Goal: Information Seeking & Learning: Compare options

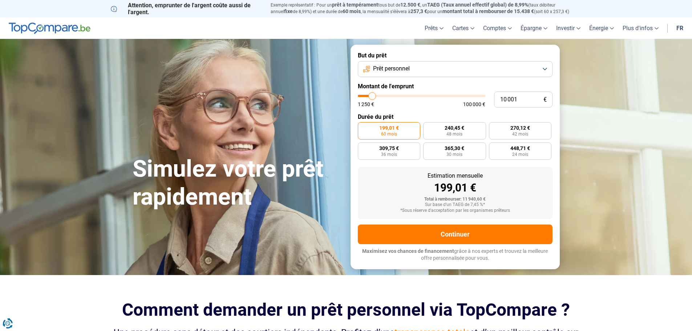
click at [417, 63] on button "Prêt personnel" at bounding box center [455, 69] width 195 height 16
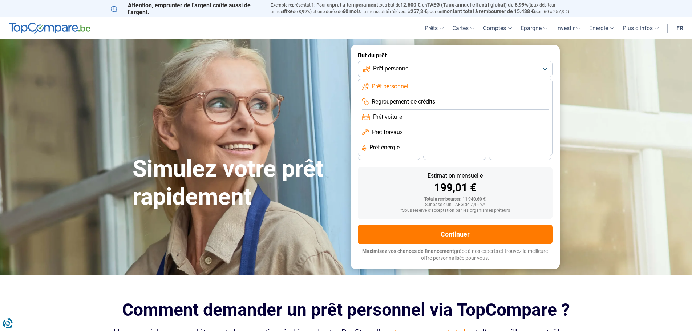
click at [416, 81] on li "Prêt personnel" at bounding box center [455, 86] width 187 height 15
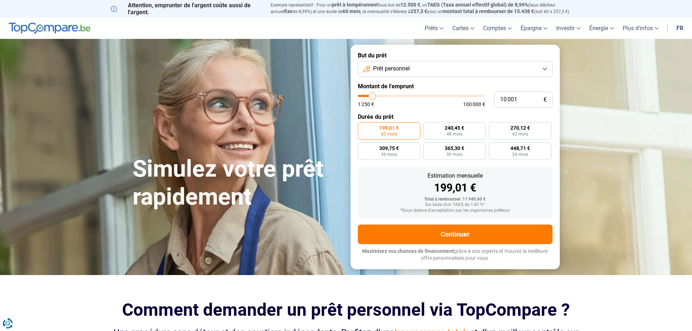
type input "11 500"
type input "11500"
type input "13 000"
type input "13000"
type input "14 500"
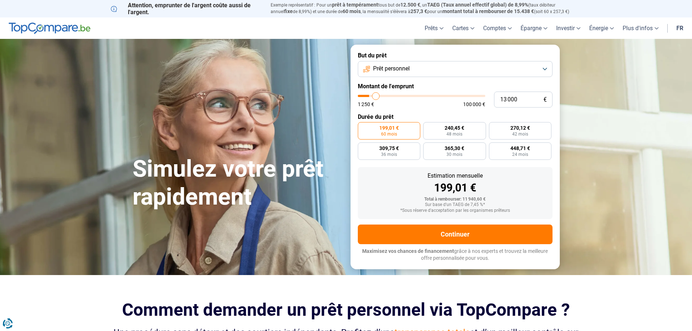
type input "14500"
type input "15 500"
type input "15500"
type input "17 250"
type input "17250"
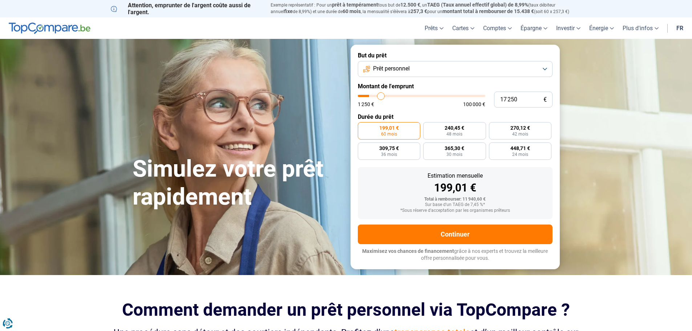
type input "18 500"
type input "18500"
type input "20 000"
type input "20000"
type input "21 250"
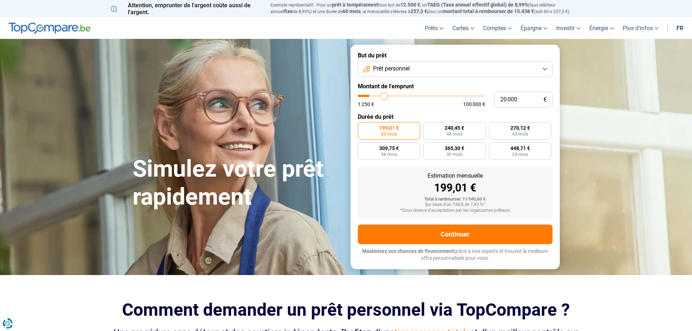
type input "21250"
type input "22 250"
type input "22250"
type input "23 500"
type input "23500"
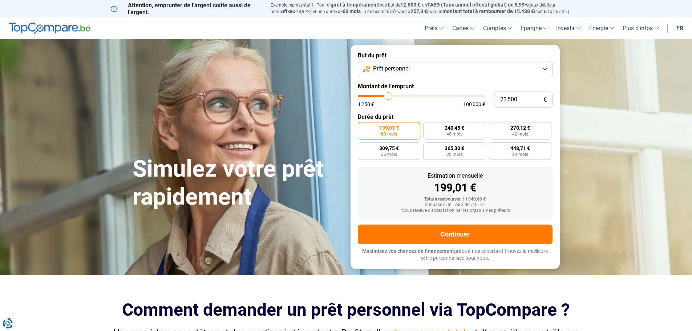
type input "25 000"
type input "25000"
type input "26 500"
type input "26500"
type input "29 000"
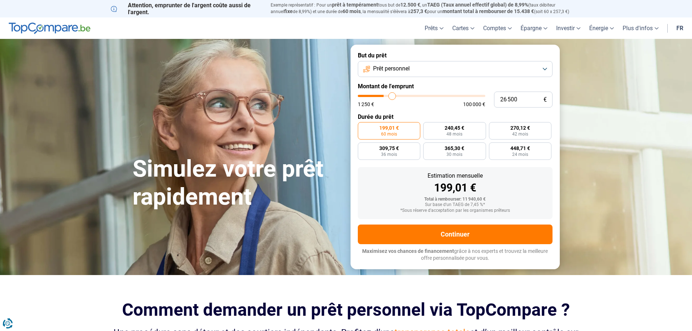
type input "29000"
type input "29 500"
type input "29500"
type input "31 750"
type input "31750"
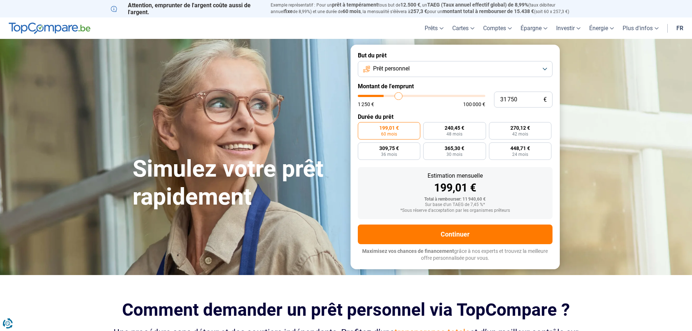
type input "32 250"
type input "32250"
type input "33 250"
type input "33250"
type input "33 750"
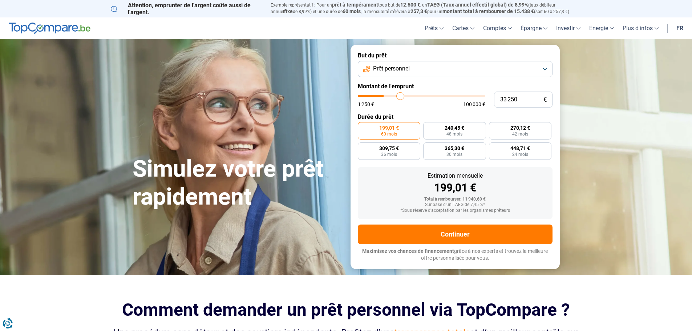
type input "33750"
type input "34 250"
type input "34250"
type input "34 750"
type input "34750"
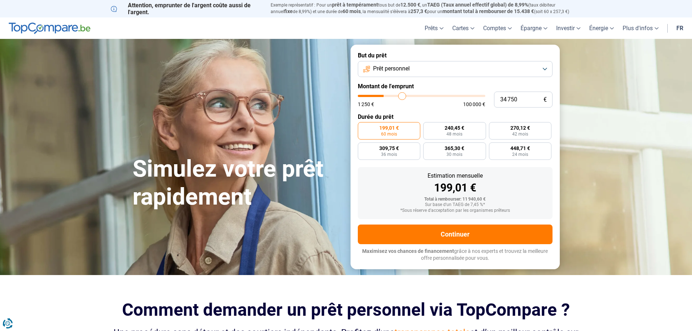
type input "35 250"
type input "35250"
type input "35 500"
type input "35500"
type input "35 750"
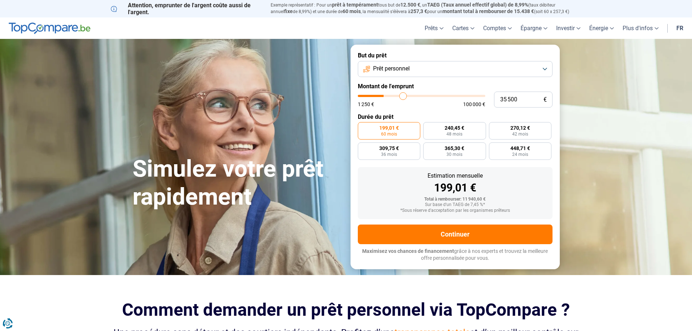
type input "35750"
type input "36 250"
type input "36250"
type input "36 500"
type input "36500"
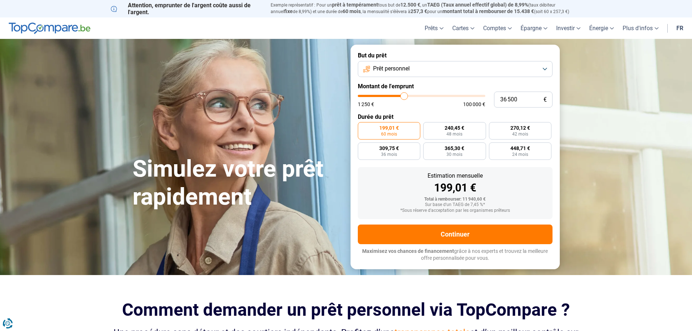
type input "36 750"
type input "36750"
type input "37 250"
type input "37250"
type input "38 000"
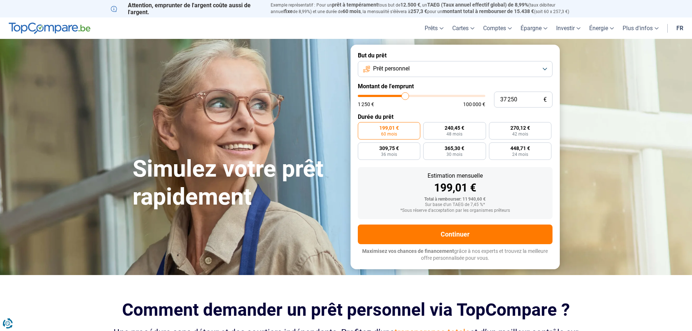
type input "38000"
type input "39 500"
type input "39500"
type input "40 250"
type input "40250"
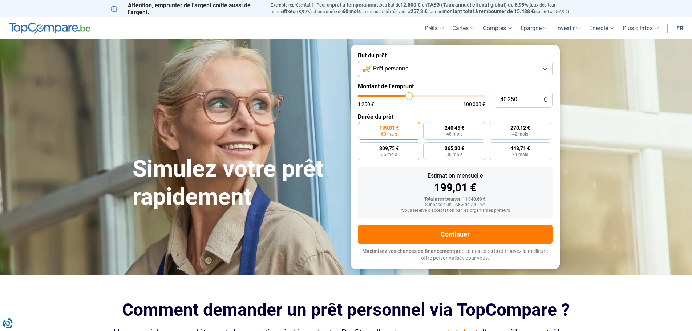
type input "41 500"
type input "41500"
type input "42 750"
type input "42750"
type input "43 750"
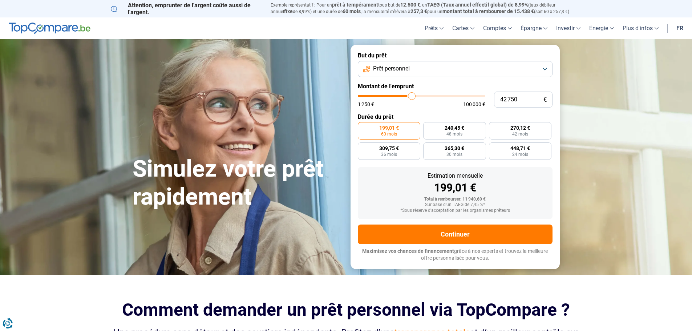
type input "43750"
type input "44 250"
type input "44250"
type input "45 750"
type input "45750"
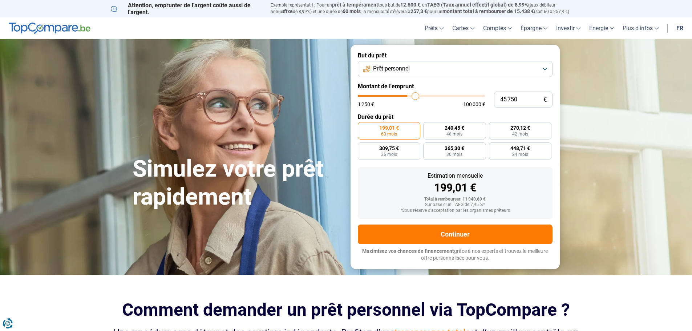
type input "47 500"
type input "47500"
type input "49 500"
type input "49500"
type input "51 250"
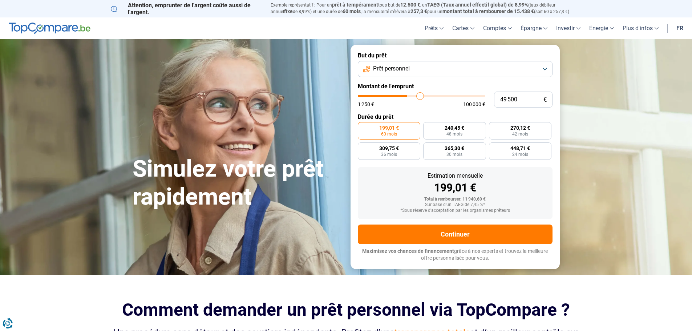
type input "51250"
type input "52 500"
type input "52500"
type input "53 250"
type input "53250"
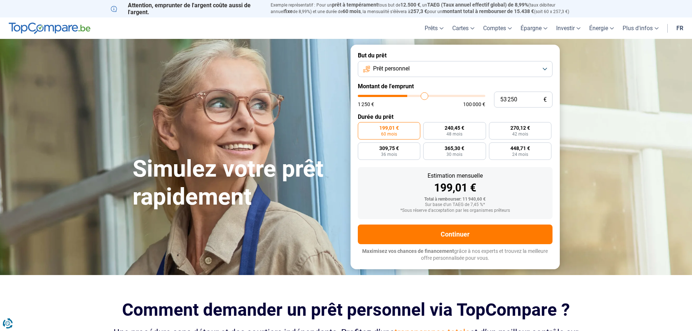
type input "54 250"
type input "54250"
type input "54 750"
type input "54750"
type input "55 000"
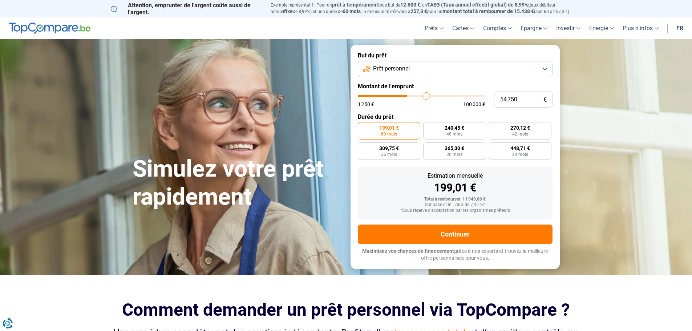
type input "55000"
type input "55 500"
type input "55500"
type input "55 750"
type input "55750"
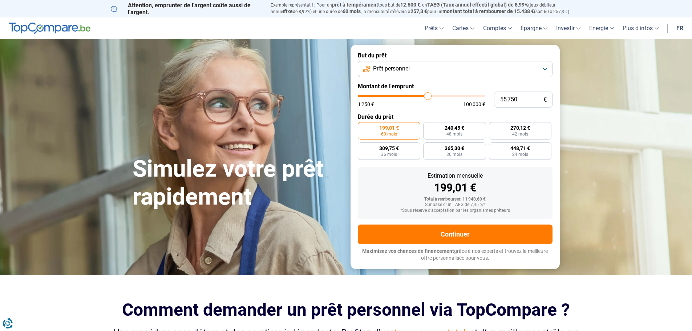
type input "56 000"
type input "56000"
type input "56 250"
type input "56250"
type input "57 000"
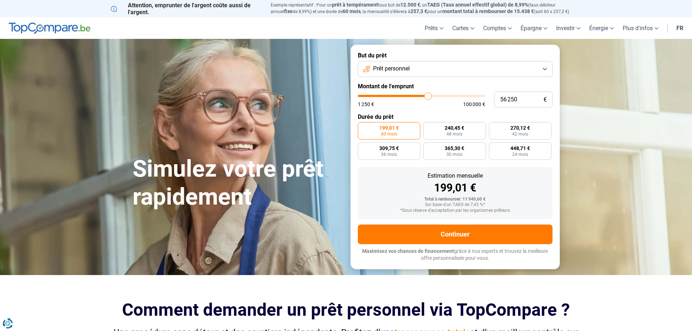
type input "57000"
type input "57 250"
type input "57250"
type input "57 500"
type input "57500"
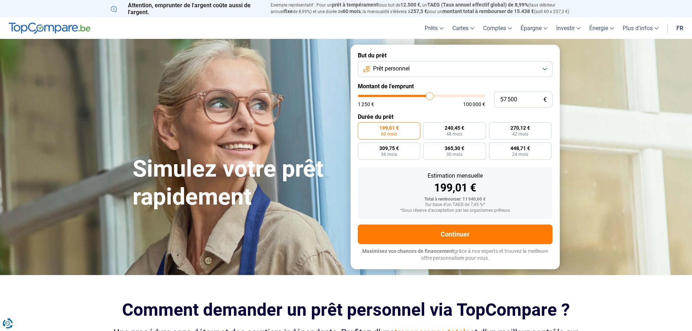
type input "58 000"
type input "58000"
type input "58 500"
type input "58500"
type input "59 000"
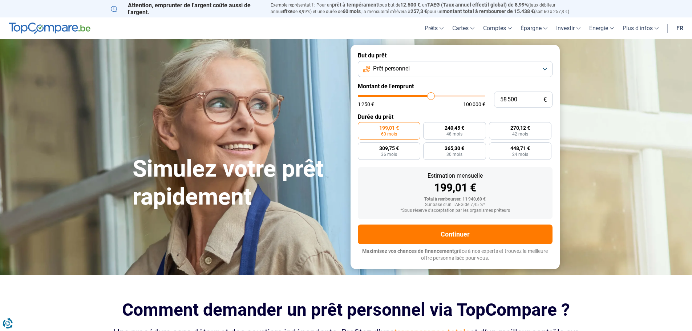
type input "59000"
type input "59 250"
type input "59250"
type input "60 000"
type input "60000"
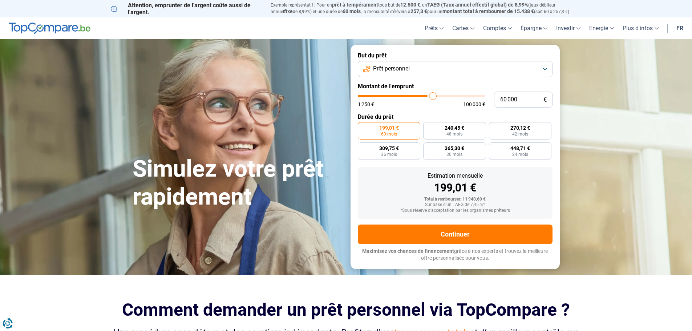
type input "60 500"
type input "60500"
type input "61 500"
type input "61500"
type input "61 750"
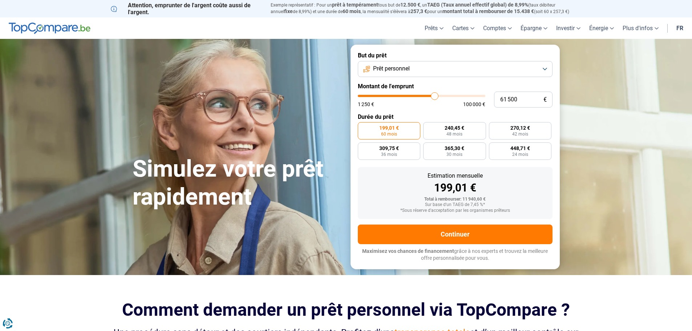
type input "61750"
type input "62 250"
type input "62250"
type input "62 500"
type input "62500"
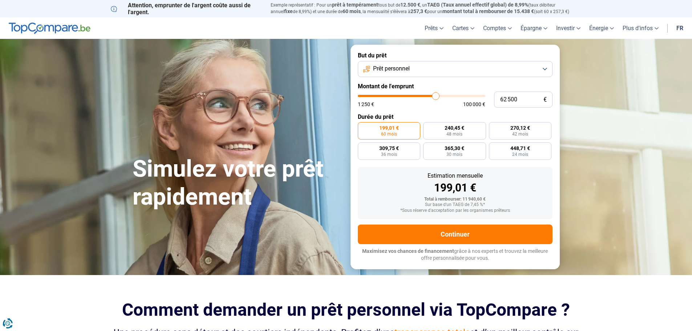
type input "63 250"
type input "63250"
type input "63 500"
type input "63500"
type input "64 250"
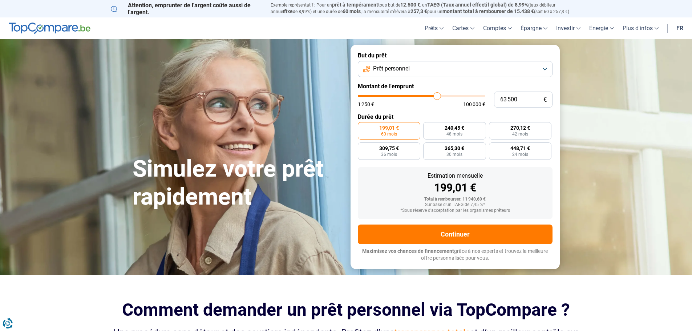
type input "64250"
type input "64 500"
type input "64500"
type input "64 750"
type input "64750"
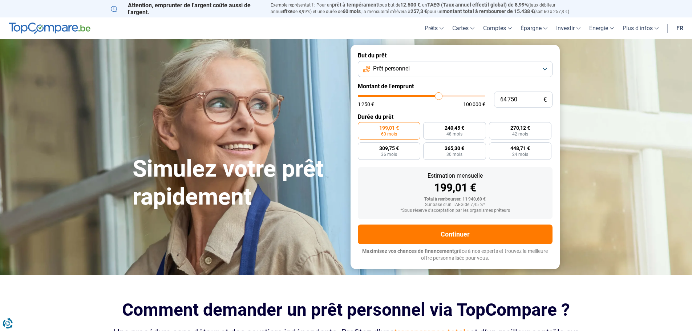
type input "65 000"
type input "65000"
type input "65 250"
type input "65250"
type input "65 750"
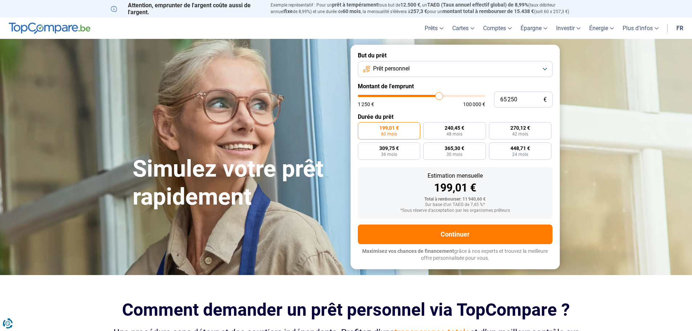
type input "65750"
type input "66 000"
type input "66000"
type input "66 250"
type input "66250"
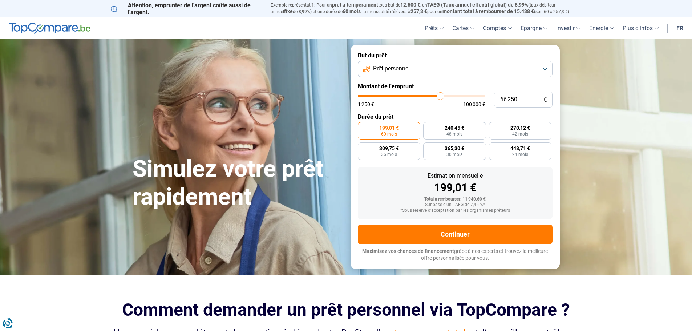
type input "66 500"
type input "66500"
type input "66 750"
type input "66750"
type input "67 250"
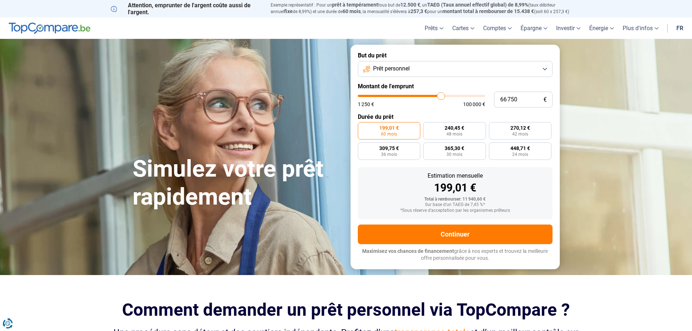
type input "67250"
type input "67 500"
type input "67500"
type input "67 750"
type input "67750"
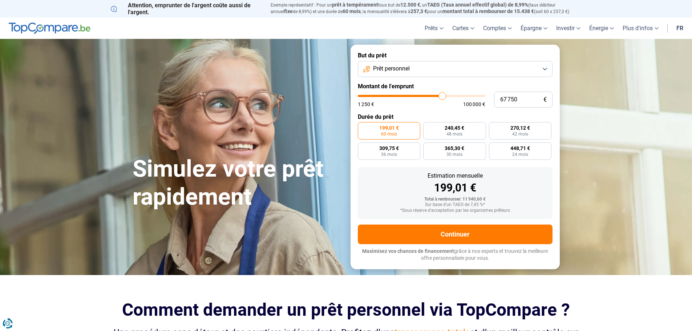
type input "68 000"
type input "68000"
type input "68 250"
type input "68250"
type input "68 750"
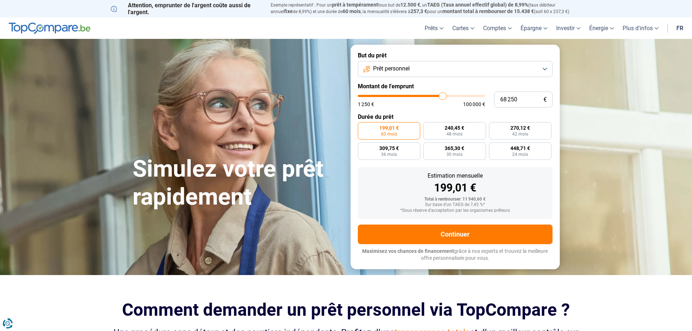
type input "68750"
type input "69 000"
type input "69000"
type input "69 250"
type input "69250"
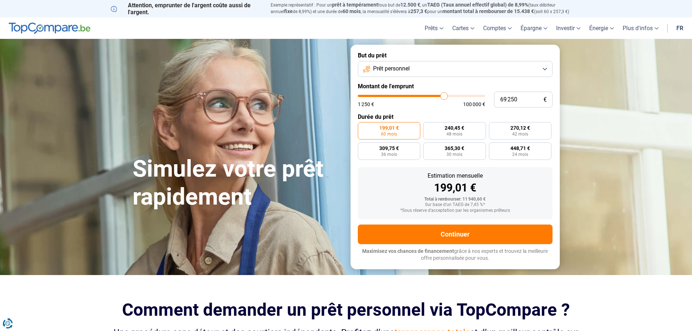
type input "69 000"
type input "69000"
type input "68 750"
type input "68750"
type input "68 000"
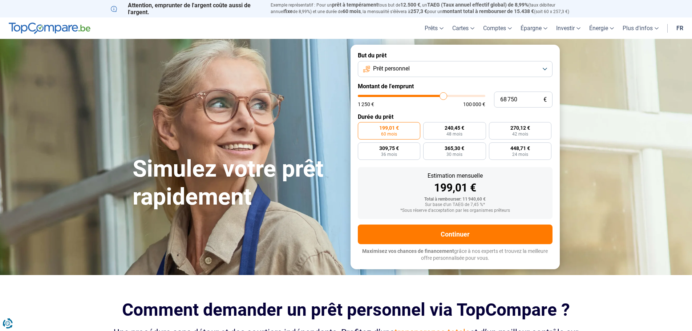
type input "68000"
type input "67 750"
type input "67750"
type input "67 500"
type input "67500"
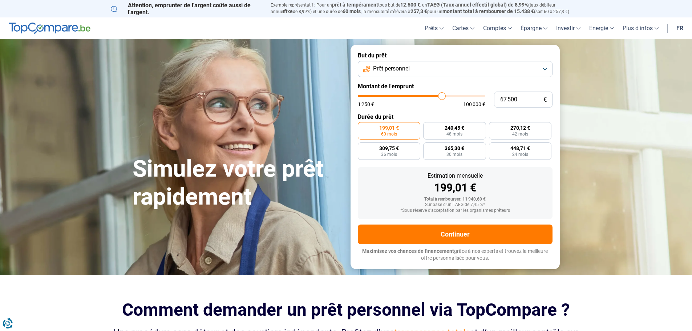
type input "67 250"
type input "67250"
type input "66 750"
type input "66750"
type input "66 500"
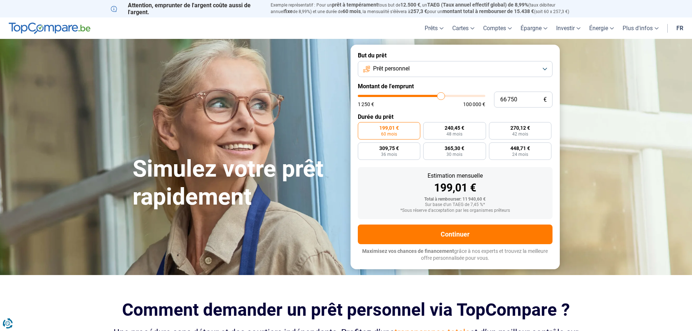
type input "66500"
type input "66 250"
type input "66250"
type input "66 000"
type input "66000"
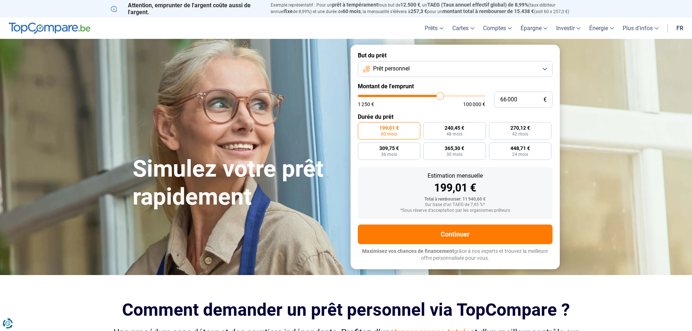
type input "65 750"
type input "65750"
type input "65 250"
type input "65250"
type input "65 000"
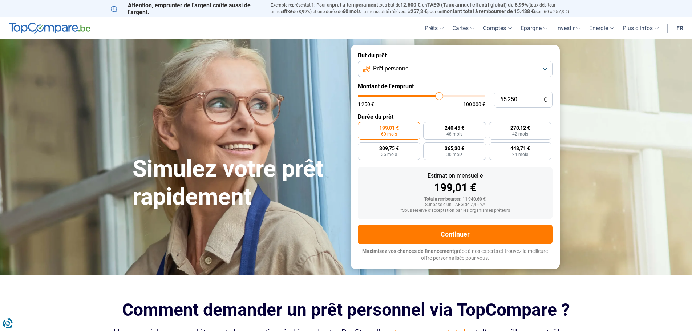
type input "65000"
type input "64 750"
type input "64750"
type input "64 500"
type input "64500"
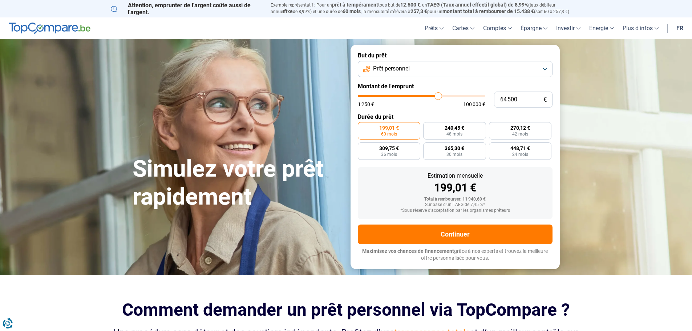
type input "64 250"
type input "64250"
type input "63 750"
type input "63750"
type input "63 500"
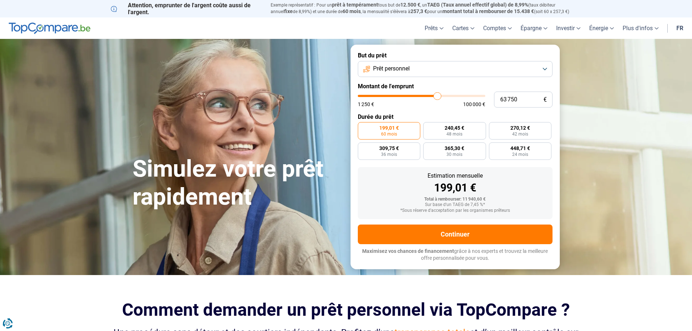
type input "63500"
type input "63 250"
type input "63250"
type input "63 000"
type input "63000"
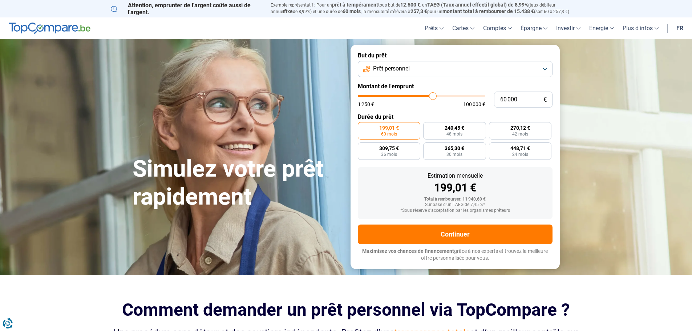
drag, startPoint x: 374, startPoint y: 97, endPoint x: 432, endPoint y: 99, distance: 58.9
click at [432, 97] on input "range" at bounding box center [421, 96] width 127 height 2
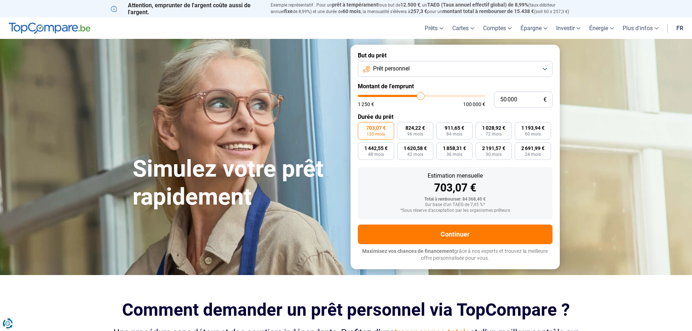
drag, startPoint x: 431, startPoint y: 97, endPoint x: 420, endPoint y: 97, distance: 10.2
click at [420, 97] on input "range" at bounding box center [421, 96] width 127 height 2
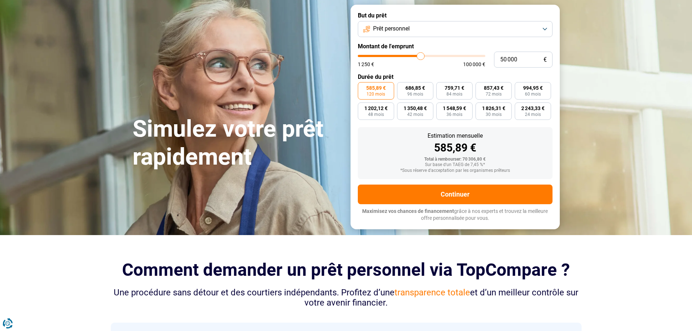
scroll to position [145, 0]
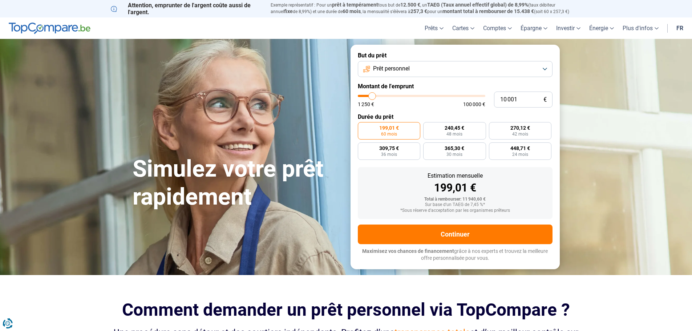
type input "10 250"
type input "10250"
type input "13 250"
type input "13250"
type input "19 750"
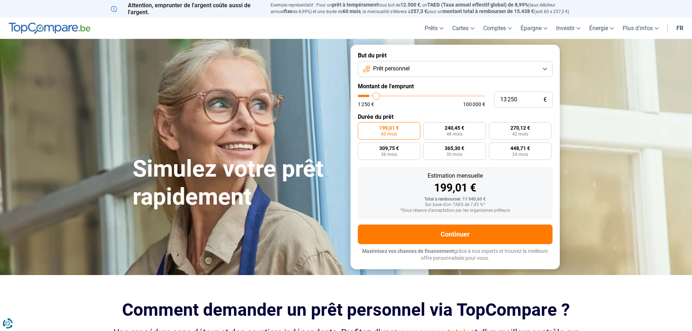
type input "19750"
type input "26 500"
type input "26500"
type input "35 000"
type input "35000"
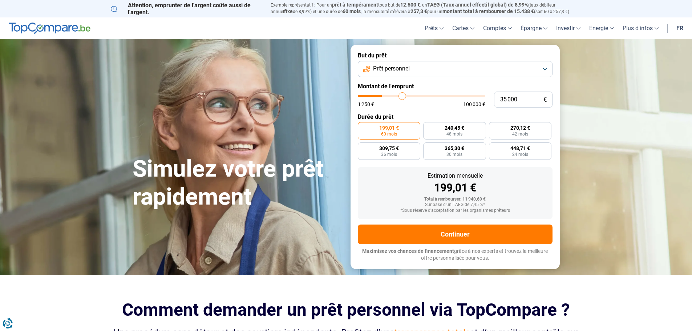
type input "43 500"
type input "43500"
type input "49 500"
type input "49500"
type input "54 000"
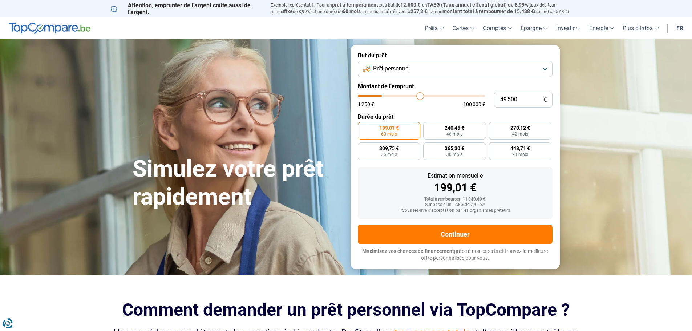
type input "54000"
type input "56 500"
type input "56500"
type input "57 500"
type input "57500"
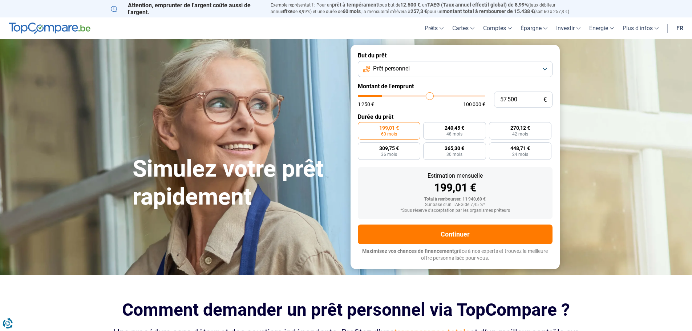
type input "57 750"
type input "57750"
type input "58 500"
type input "58500"
type input "58 750"
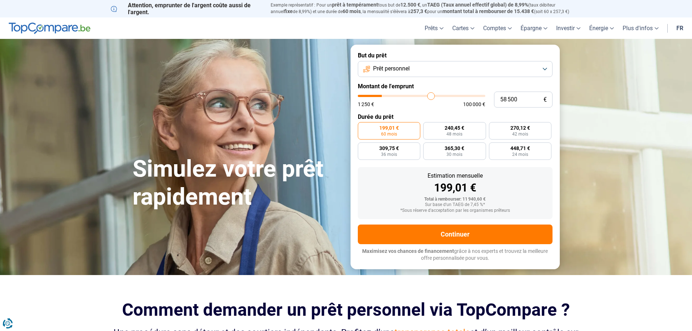
type input "58750"
type input "59 250"
type input "59250"
type input "59 500"
type input "59500"
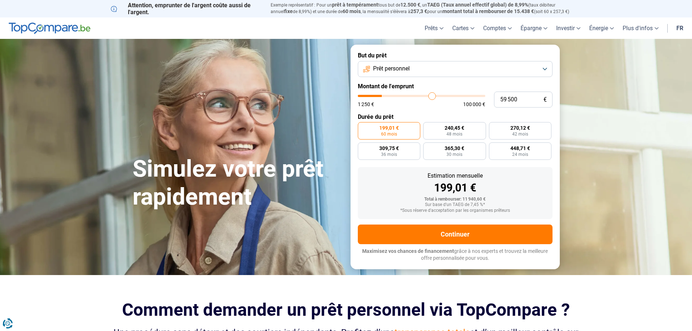
type input "60 500"
type input "60500"
type input "61 500"
type input "61500"
type input "62 000"
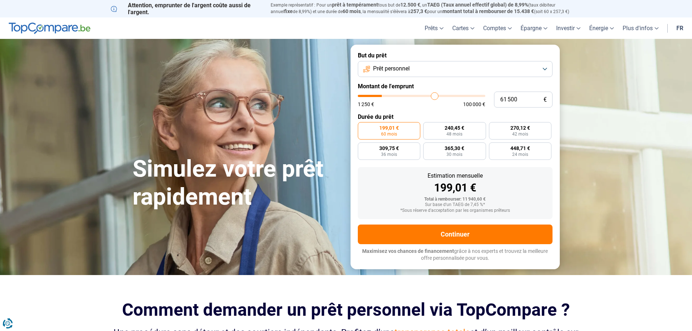
type input "62000"
type input "63 250"
type input "63250"
type input "64 250"
type input "64250"
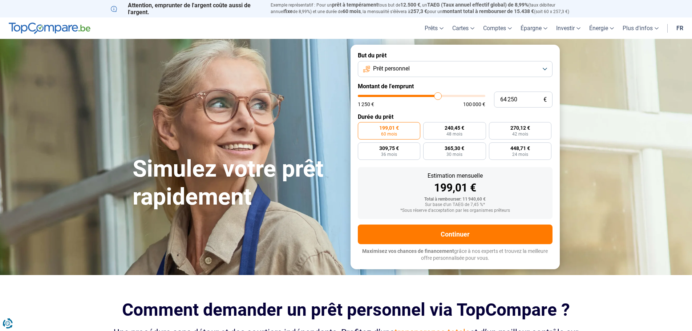
type input "64 750"
type input "64750"
type input "66 000"
type input "66000"
type input "66 500"
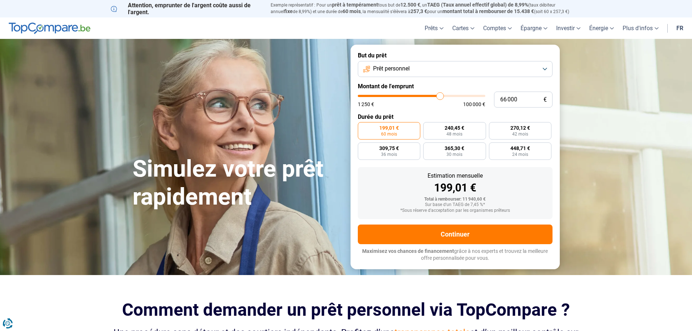
type input "66500"
type input "67 250"
type input "67250"
type input "67 750"
type input "67750"
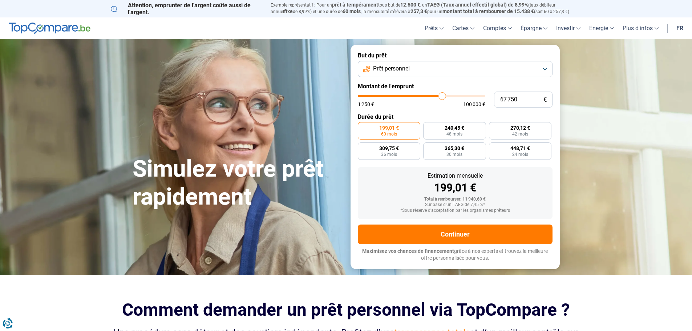
type input "68 000"
type input "68000"
type input "68 250"
type input "68250"
type input "68 750"
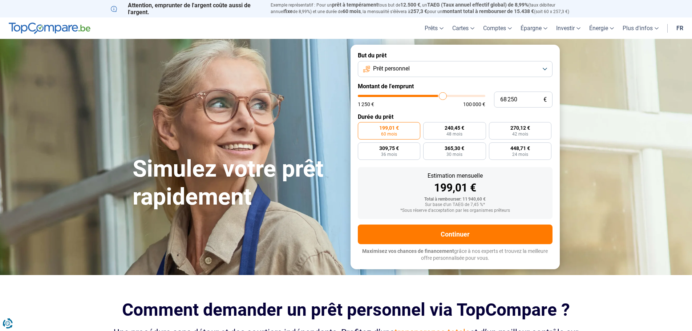
type input "68750"
type input "69 000"
type input "69000"
type input "69 250"
type input "69250"
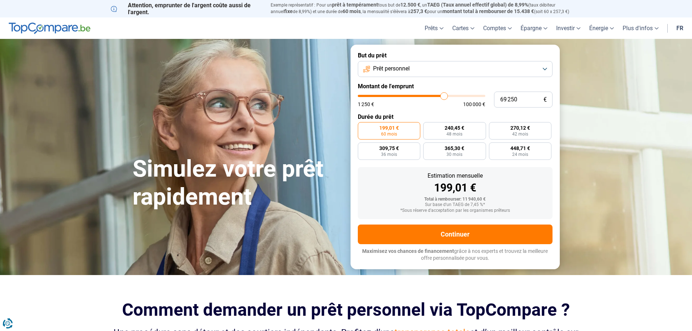
type input "69 000"
type input "69000"
type input "68 250"
type input "68250"
type input "67 750"
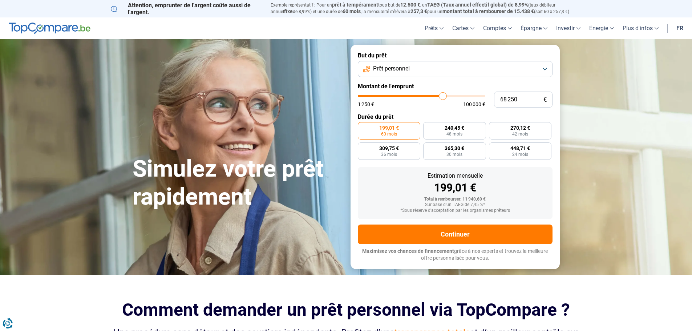
type input "67750"
type input "67 500"
type input "67500"
type input "67 250"
type input "67250"
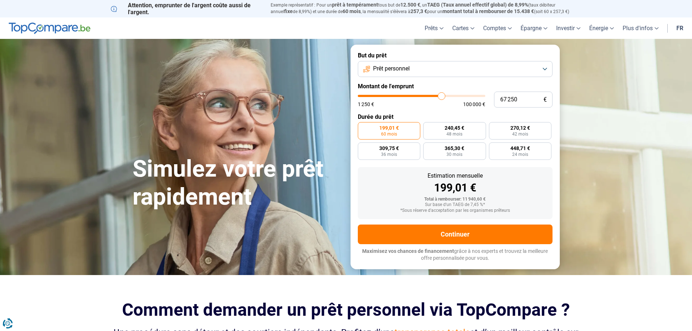
type input "66 750"
type input "66750"
type input "66 500"
type input "66500"
type input "66 250"
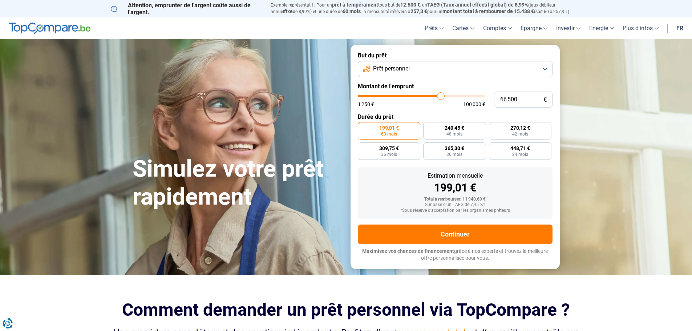
type input "66250"
type input "66 000"
type input "66000"
type input "65 750"
type input "65750"
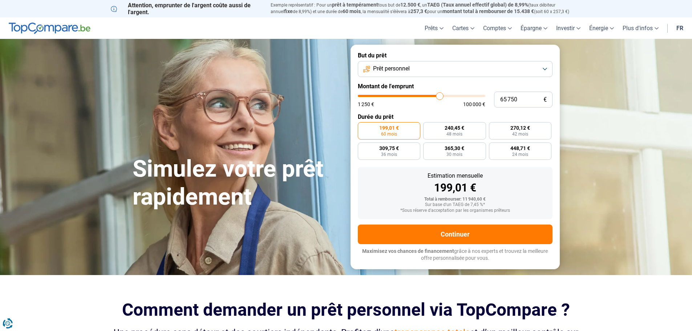
type input "65 250"
type input "65250"
type input "65 000"
type input "65000"
type input "64 750"
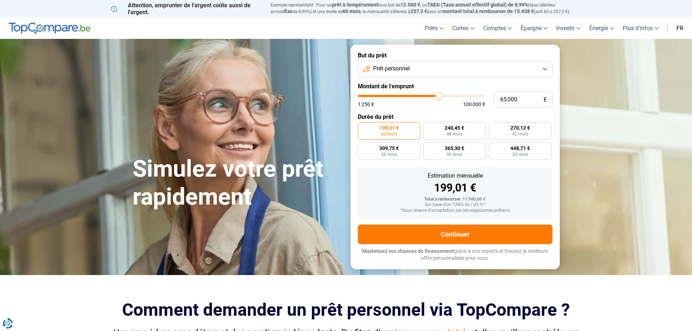
type input "64750"
type input "64 500"
type input "64500"
type input "64 250"
type input "64250"
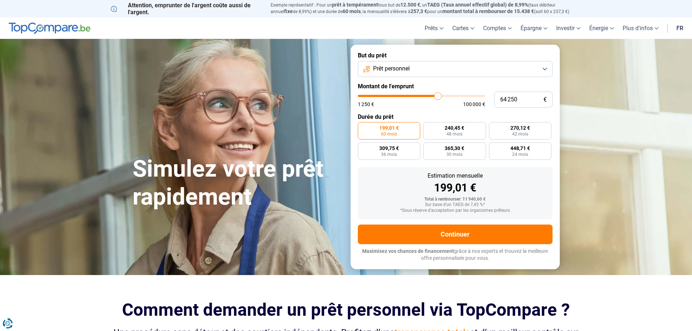
type input "63 750"
type input "63750"
type input "63 500"
type input "63500"
type input "63 250"
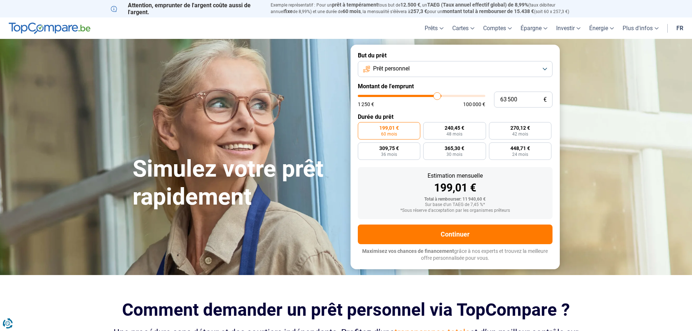
type input "63250"
type input "63 000"
type input "63000"
type input "62 500"
type input "62500"
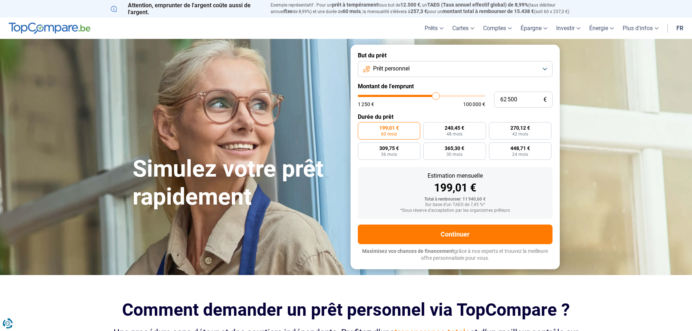
type input "62 250"
type input "62250"
type input "62 000"
type input "62000"
type input "61 750"
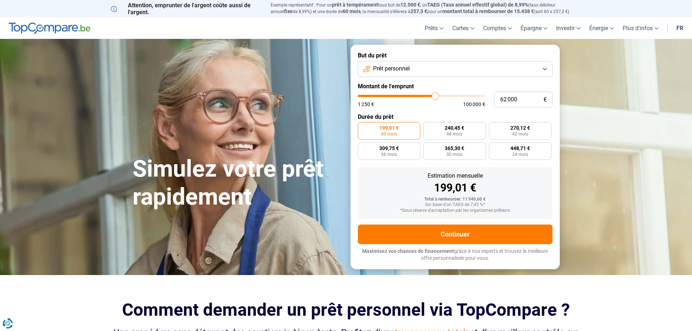
type input "61750"
type input "61 500"
type input "61500"
type input "61 000"
type input "61000"
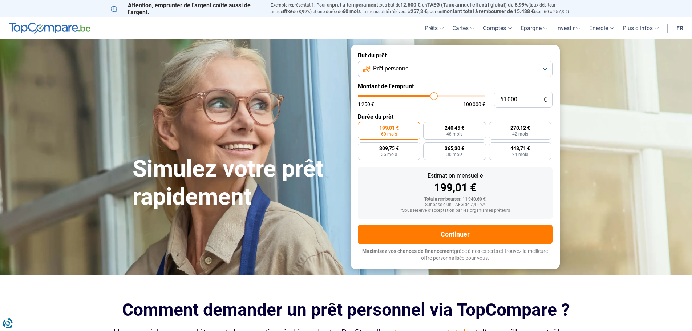
type input "60 750"
type input "60750"
type input "60 500"
type input "60500"
type input "60 250"
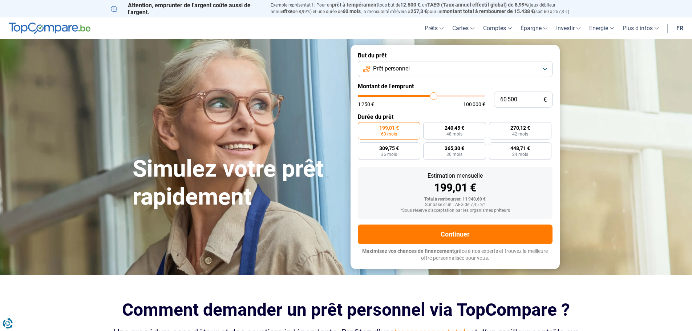
type input "60250"
type input "60 000"
drag, startPoint x: 0, startPoint y: 0, endPoint x: 432, endPoint y: 101, distance: 444.1
type input "60000"
click at [432, 97] on input "range" at bounding box center [421, 96] width 127 height 2
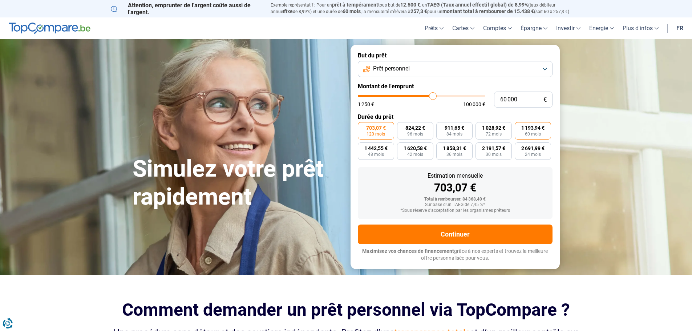
click at [522, 129] on span "1 193,94 €" at bounding box center [532, 127] width 23 height 5
click at [519, 127] on input "1 193,94 € 60 mois" at bounding box center [516, 124] width 5 height 5
radio input "true"
type input "61 500"
type input "61500"
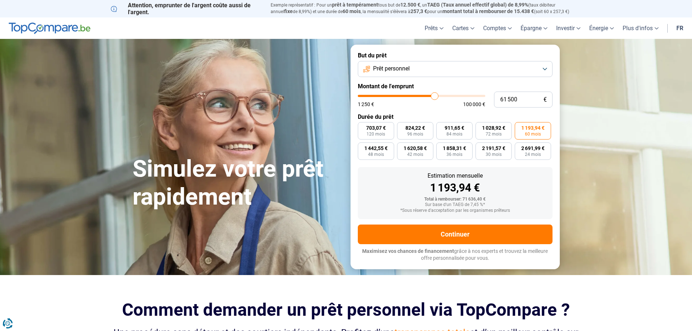
type input "60 750"
type input "60750"
type input "60 500"
type input "60500"
type input "60 250"
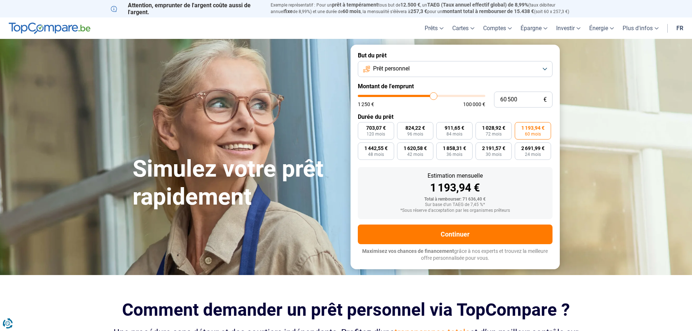
type input "60250"
type input "60 000"
type input "60000"
type input "59 500"
type input "59500"
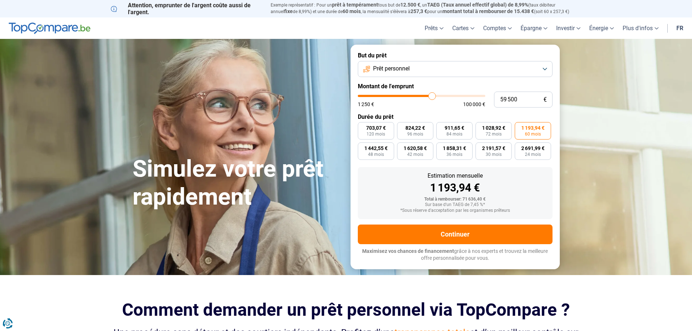
type input "59 250"
type input "59250"
type input "59 000"
type input "59000"
type input "58 750"
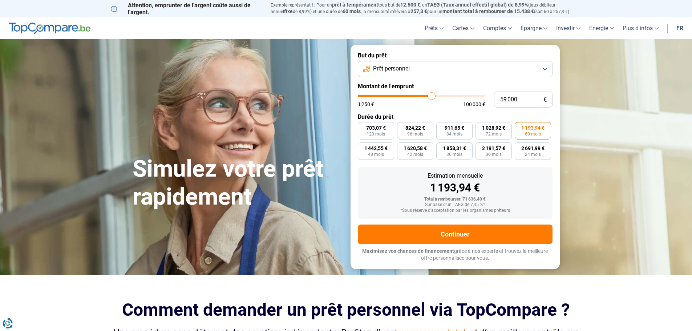
type input "58750"
type input "58 500"
type input "58500"
type input "58 000"
type input "58000"
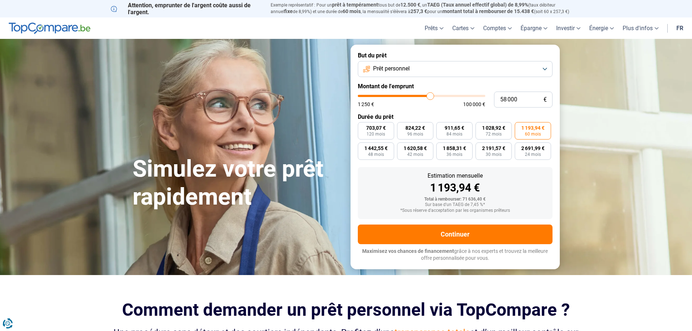
type input "57 750"
type input "57750"
type input "57 500"
type input "57500"
type input "57 250"
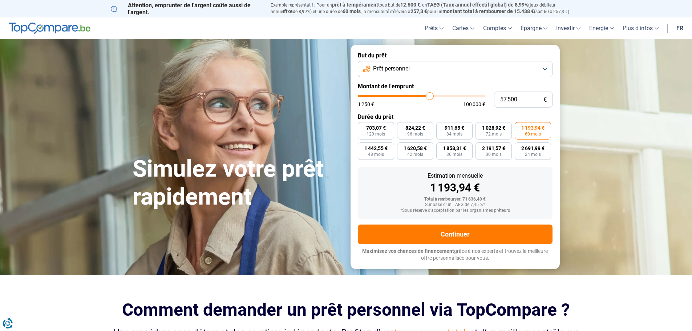
type input "57250"
type input "57 000"
type input "57000"
type input "56 500"
type input "56500"
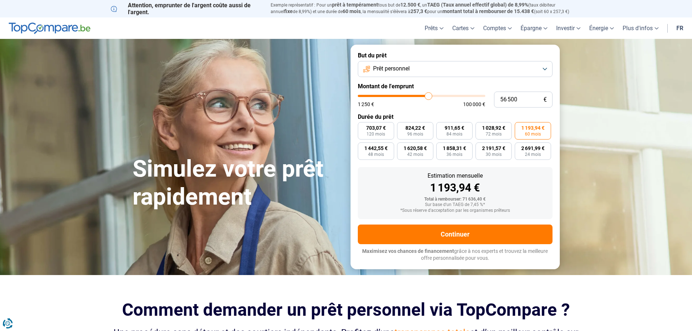
type input "56 250"
type input "56250"
type input "56 000"
type input "56000"
type input "55 750"
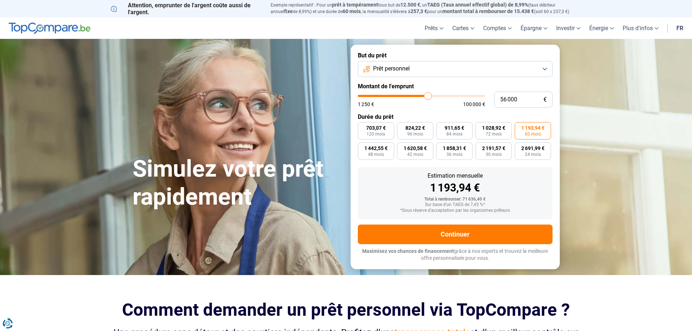
type input "55750"
type input "55 500"
type input "55500"
type input "55 000"
type input "55000"
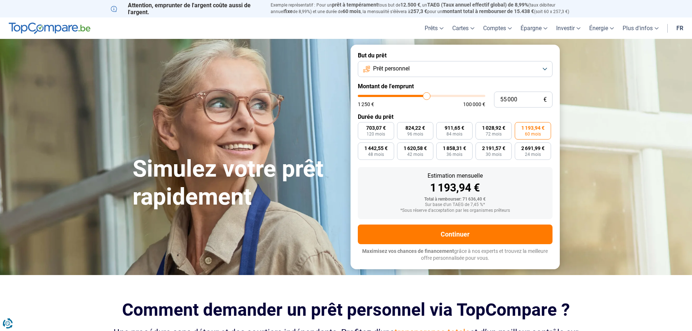
type input "54 750"
type input "54750"
type input "54 500"
type input "54500"
type input "54 250"
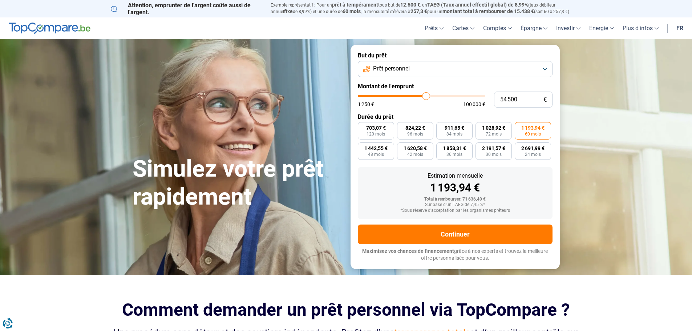
type input "54250"
type input "54 000"
type input "54000"
type input "53 500"
type input "53500"
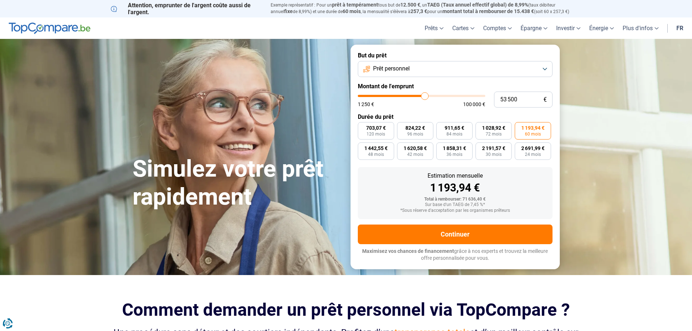
type input "53 250"
type input "53250"
type input "53 000"
type input "53000"
type input "52 750"
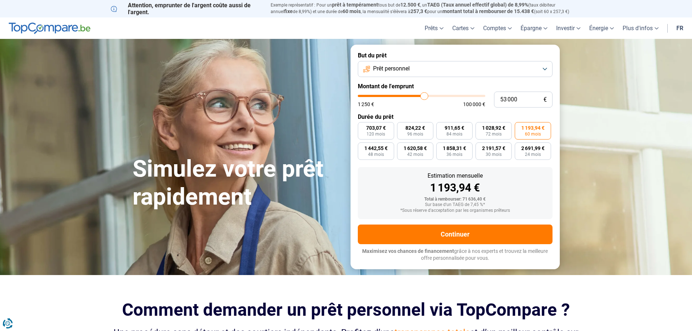
type input "52750"
type input "52 500"
type input "52500"
type input "51 750"
type input "51750"
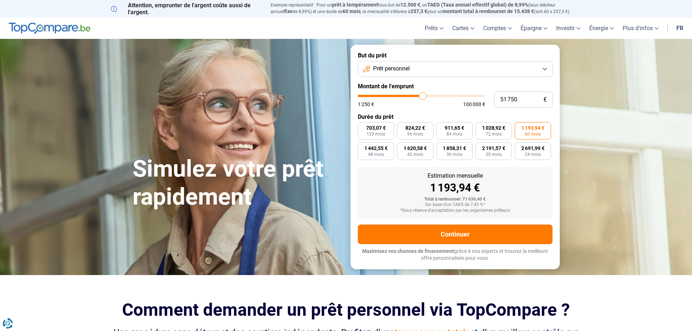
type input "51 500"
type input "51500"
type input "51 250"
type input "51250"
type input "51 000"
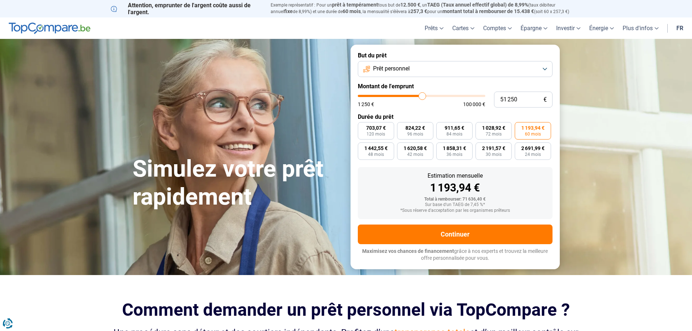
type input "51000"
type input "50 500"
type input "50500"
type input "50 250"
type input "50250"
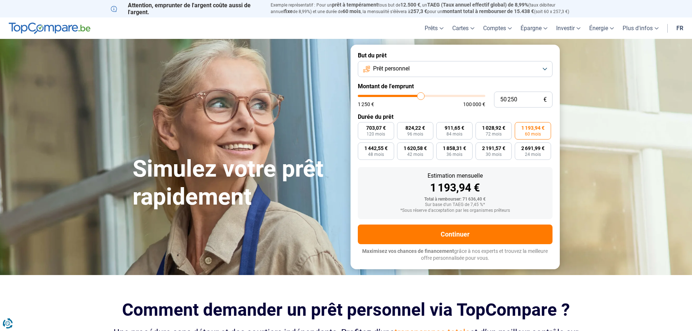
type input "50 000"
drag, startPoint x: 434, startPoint y: 96, endPoint x: 420, endPoint y: 96, distance: 13.8
type input "50000"
click at [420, 96] on input "range" at bounding box center [421, 96] width 127 height 2
radio input "false"
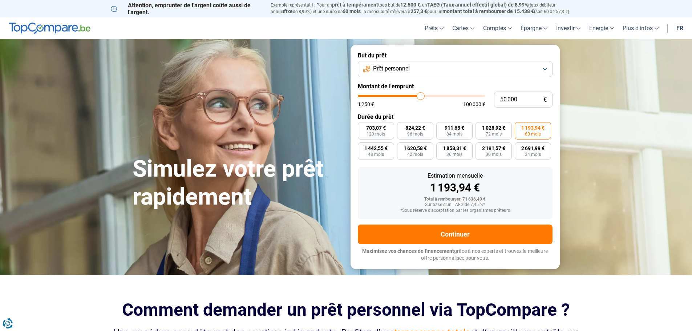
radio input "true"
click at [531, 129] on span "994,95 €" at bounding box center [533, 127] width 20 height 5
click at [519, 127] on input "994,95 € 60 mois" at bounding box center [516, 124] width 5 height 5
radio input "true"
click at [365, 126] on label "585,89 € 120 mois" at bounding box center [376, 130] width 36 height 17
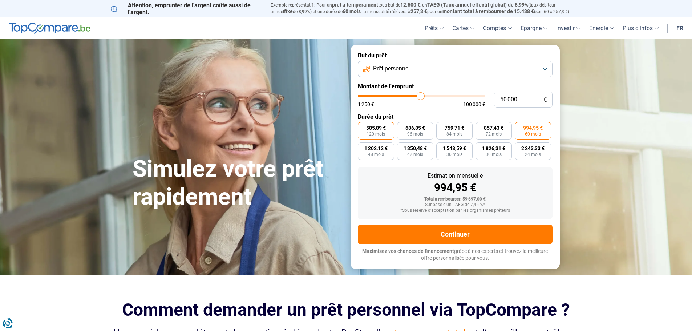
click at [362, 126] on input "585,89 € 120 mois" at bounding box center [360, 124] width 5 height 5
radio input "true"
click at [364, 190] on div "585,89 €" at bounding box center [454, 187] width 183 height 11
click at [450, 129] on span "759,71 €" at bounding box center [454, 127] width 20 height 5
click at [441, 127] on input "759,71 € 84 mois" at bounding box center [438, 124] width 5 height 5
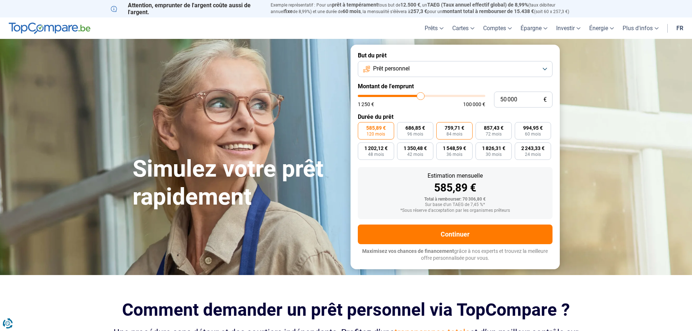
radio input "true"
click at [363, 195] on div "Estimation mensuelle 759,71 € Total à rembourser: 63 815,64 € Sur base d'un TAE…" at bounding box center [455, 193] width 195 height 52
click at [369, 187] on div "759,71 €" at bounding box center [454, 187] width 183 height 11
